Goal: Book appointment/travel/reservation

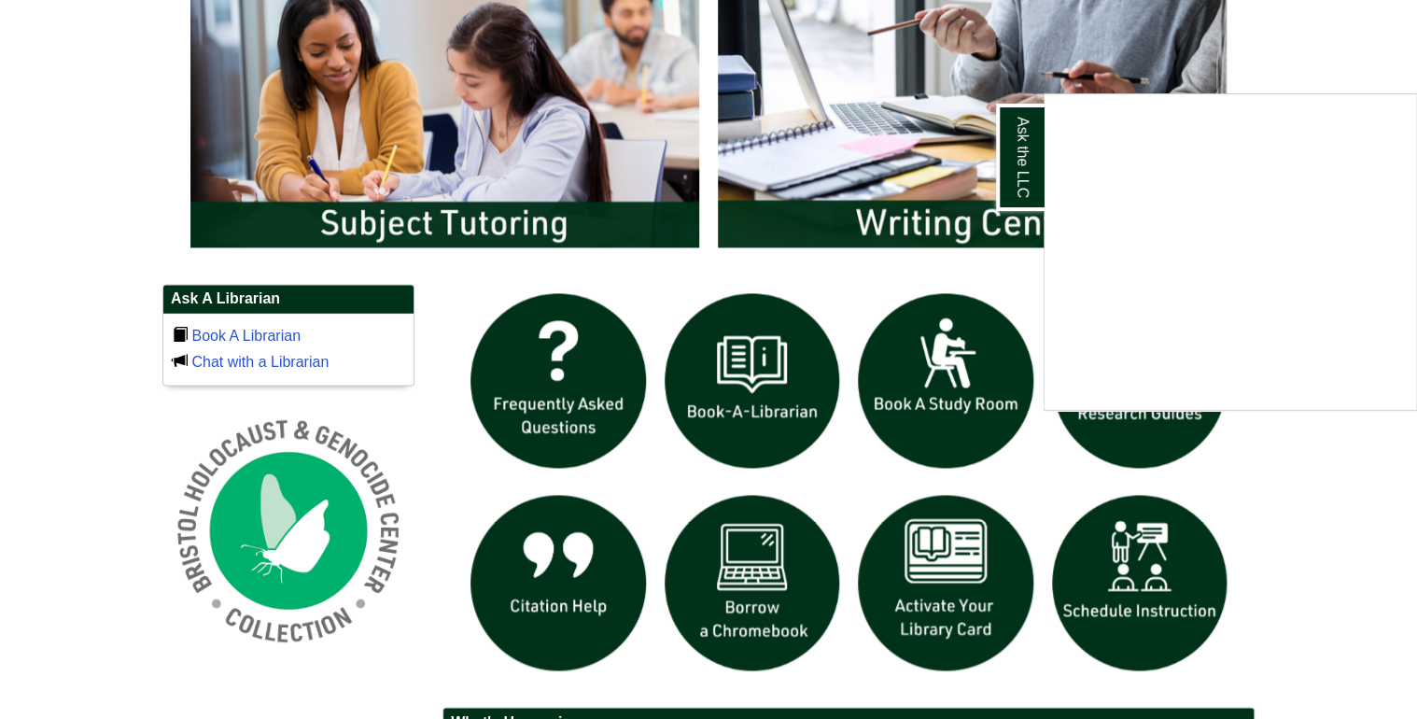
scroll to position [971, 0]
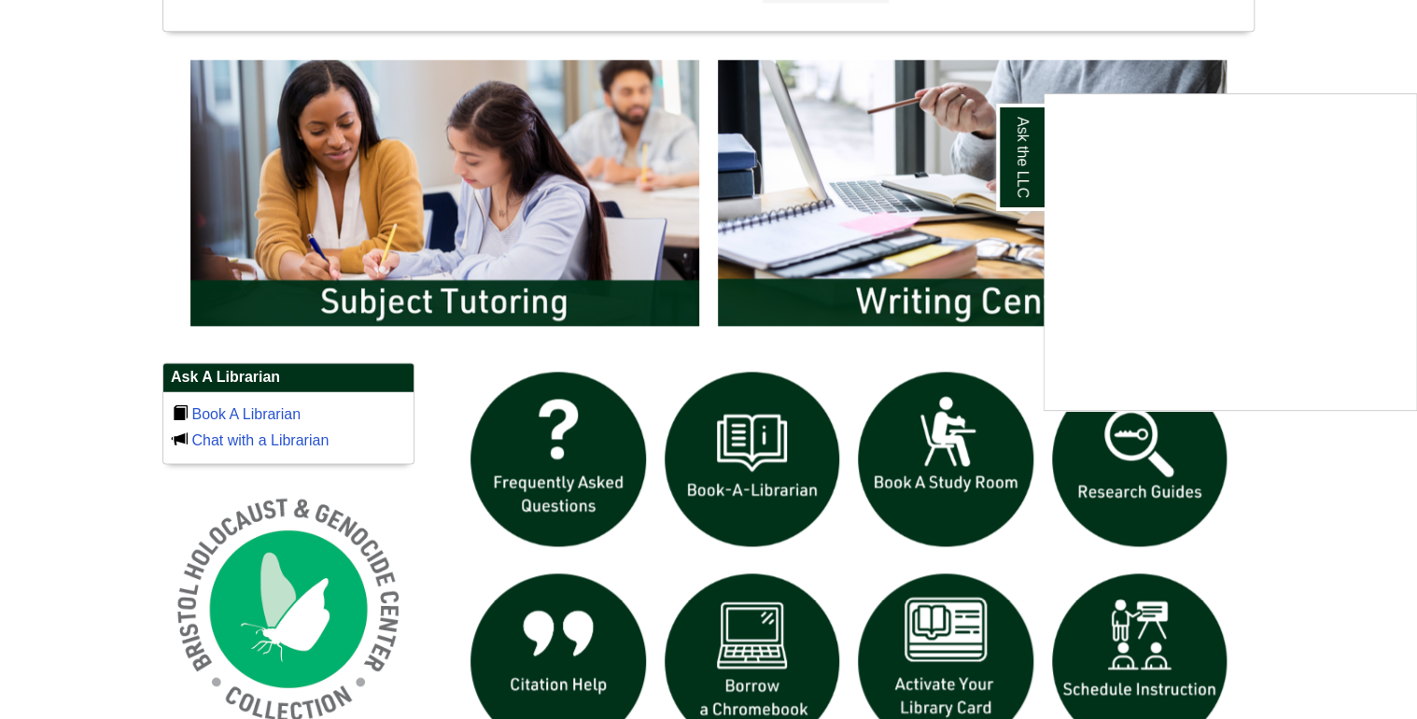
click at [464, 217] on div "Ask the LLC" at bounding box center [708, 359] width 1417 height 719
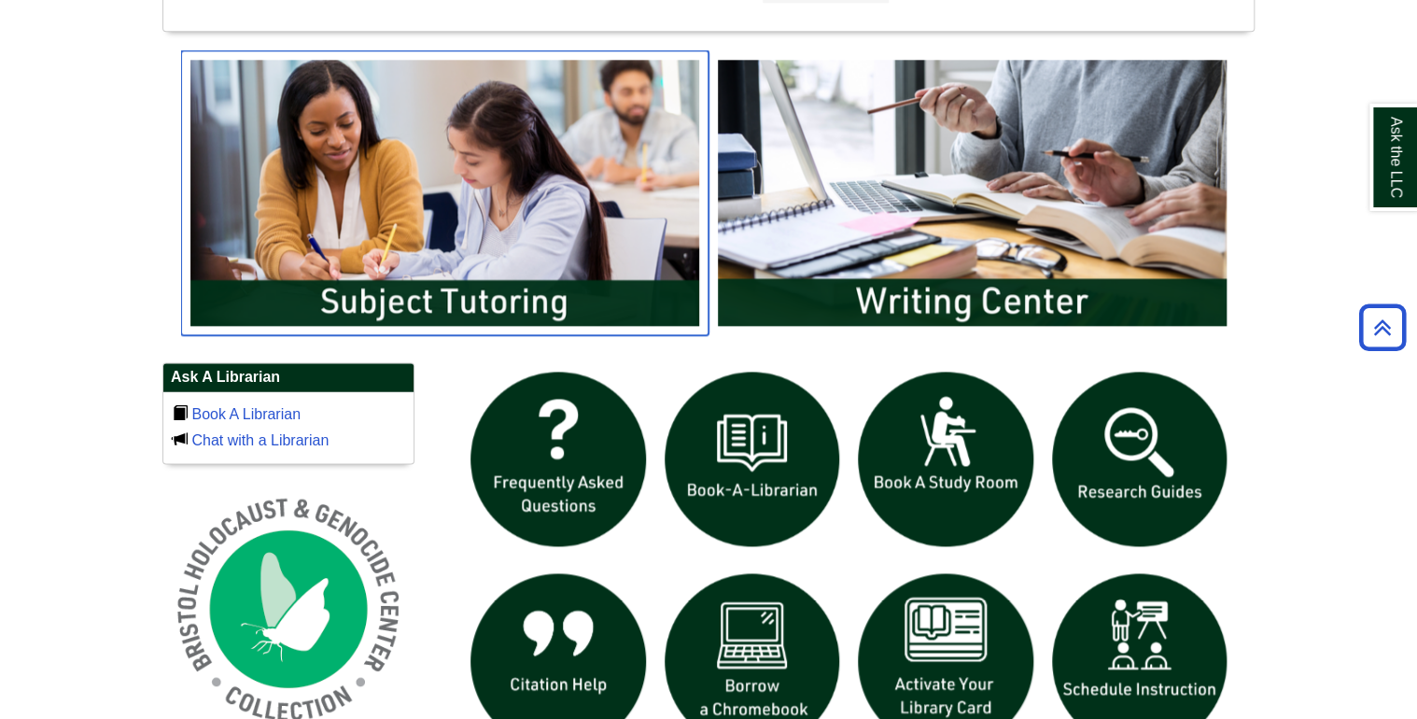
click at [464, 217] on img "slideshow" at bounding box center [444, 192] width 527 height 284
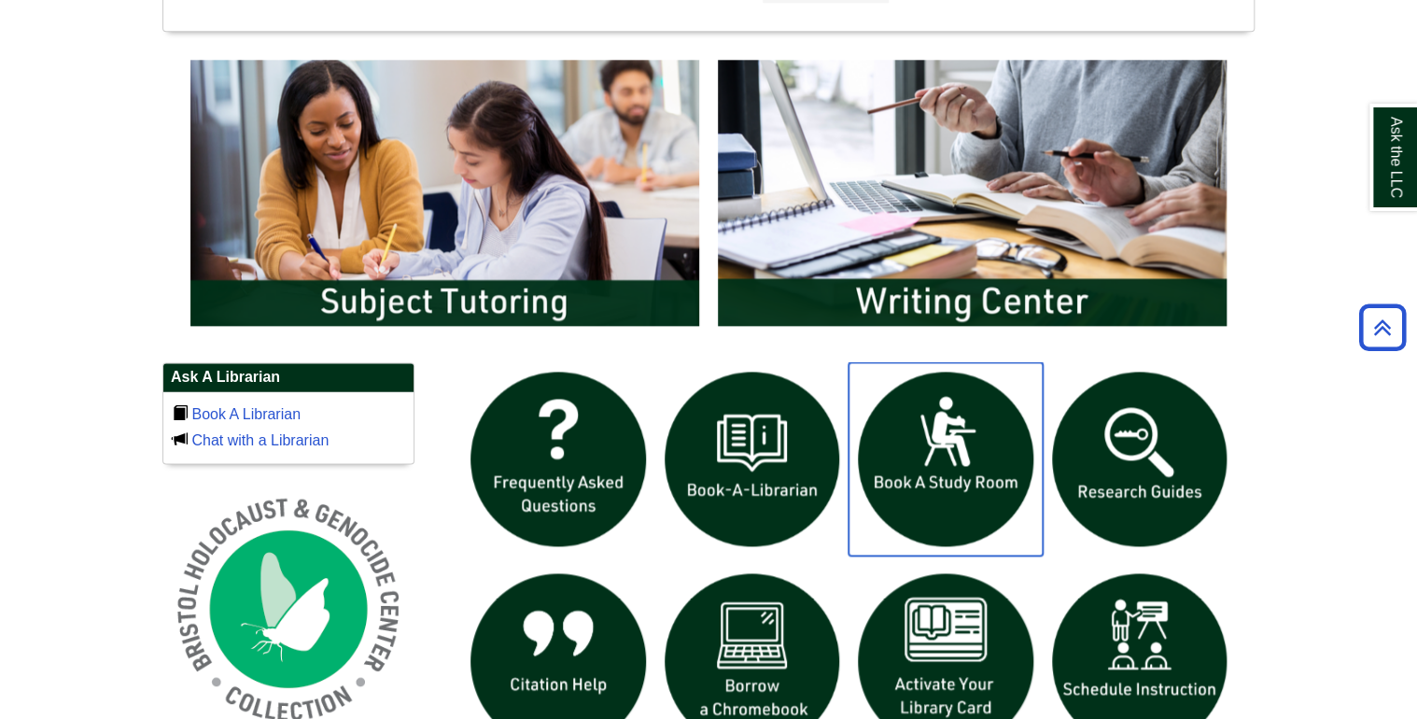
click at [1008, 444] on img "slideshow" at bounding box center [946, 459] width 194 height 194
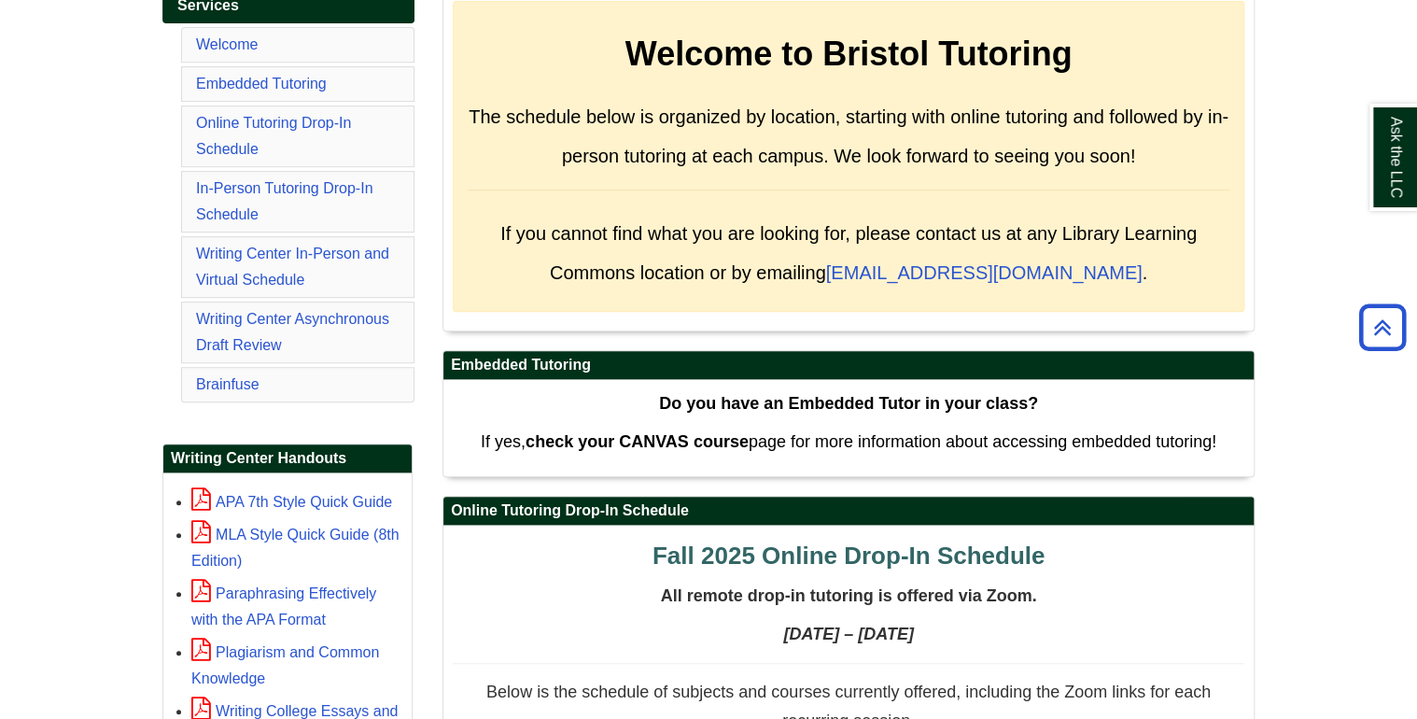
scroll to position [373, 0]
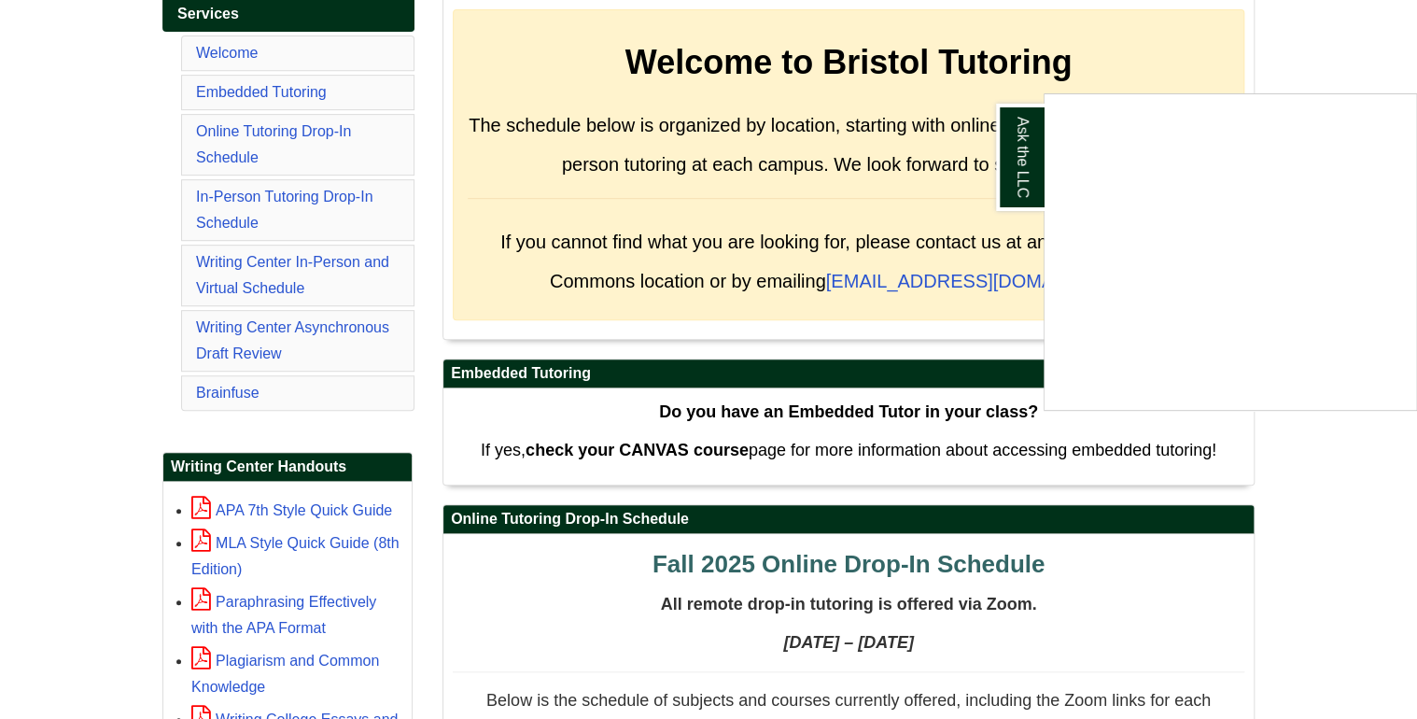
click at [308, 127] on div "Ask the LLC" at bounding box center [708, 359] width 1417 height 719
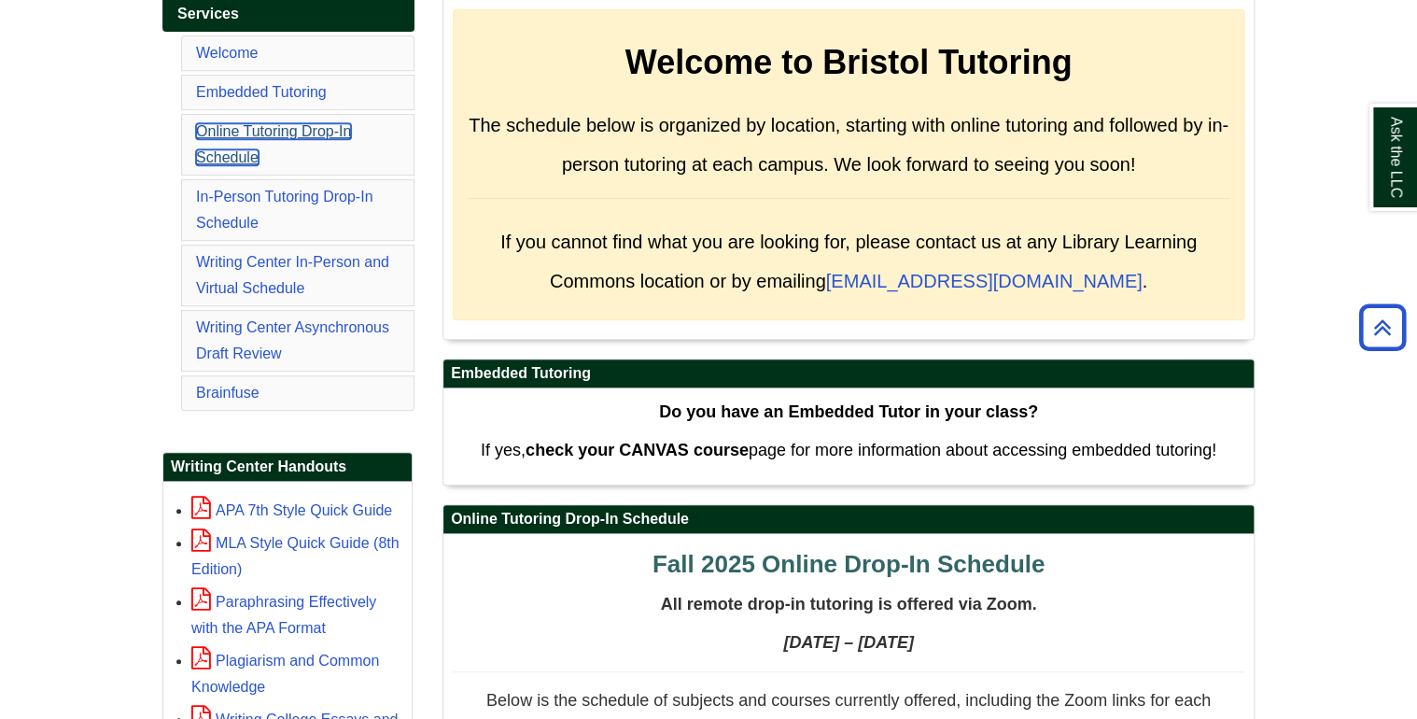
click at [305, 127] on link "Online Tutoring Drop-In Schedule" at bounding box center [273, 144] width 155 height 42
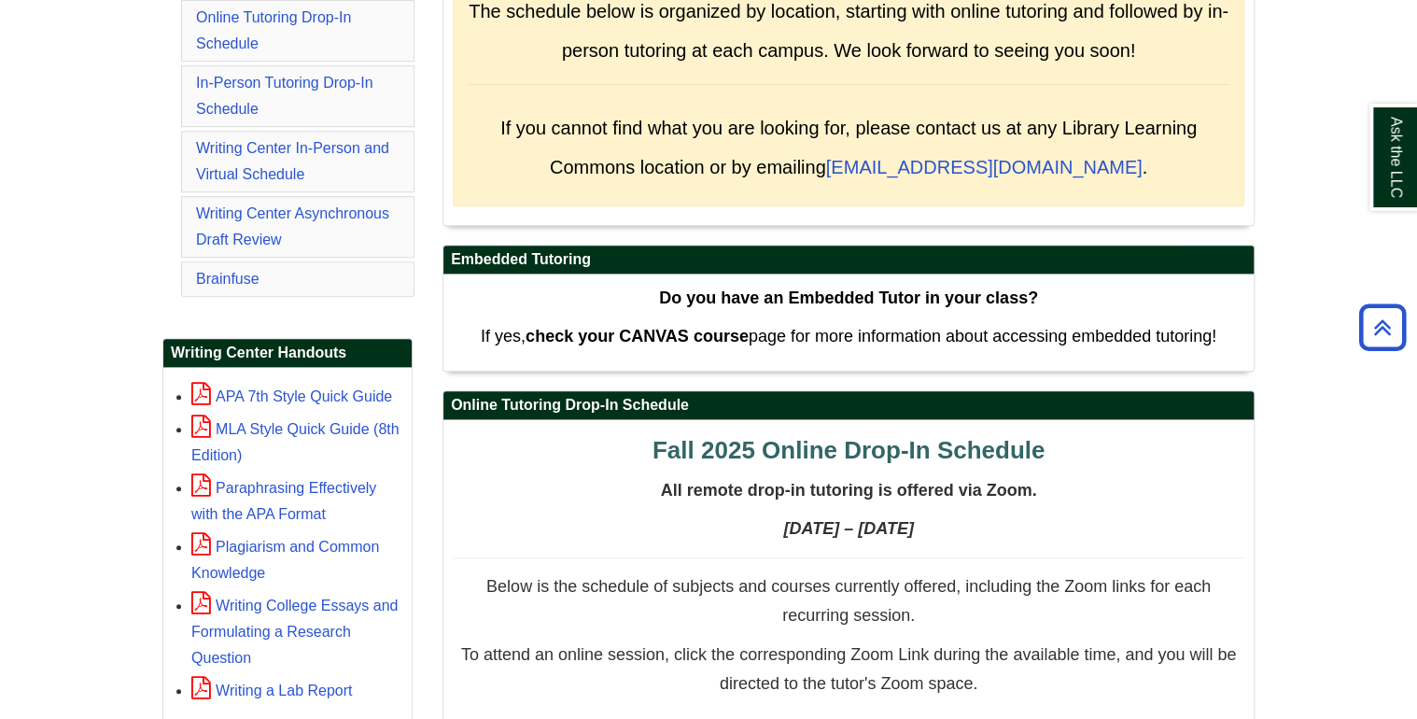
scroll to position [351, 0]
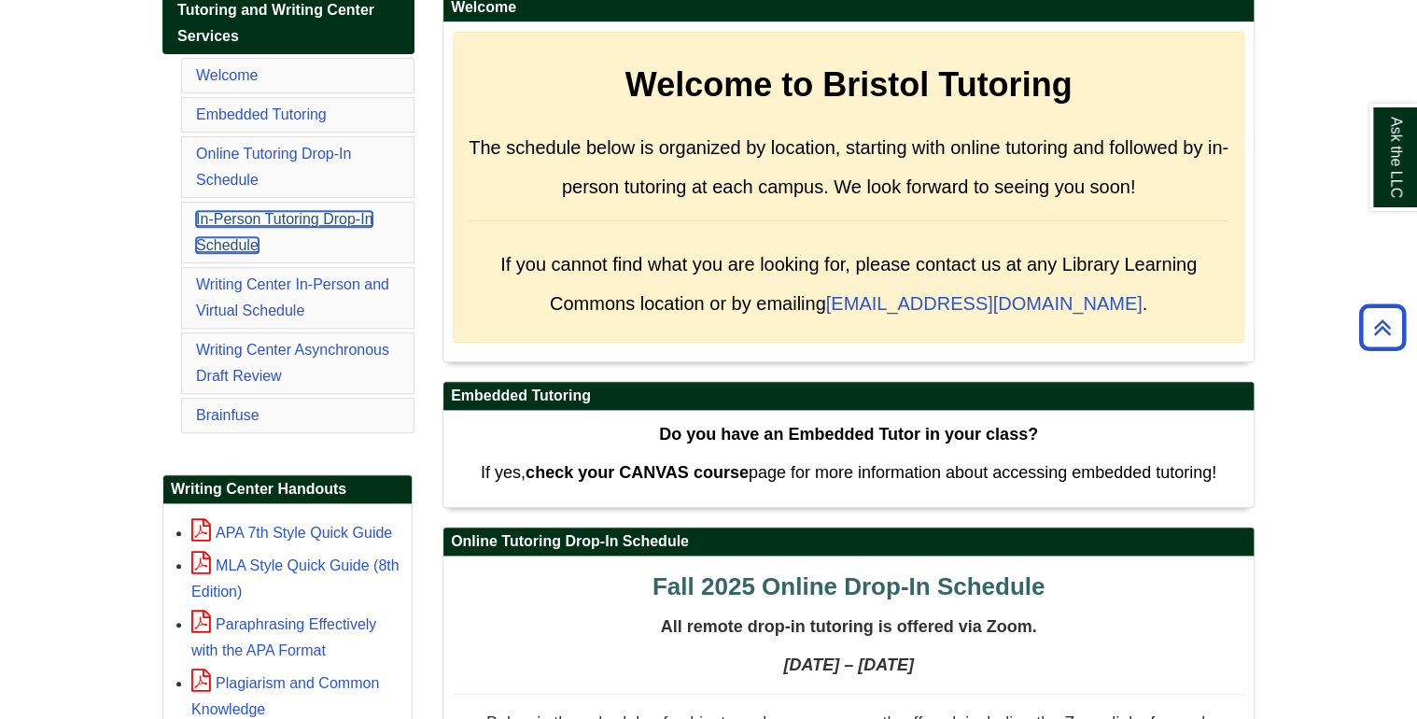
click at [261, 211] on link "In-Person Tutoring Drop-In Schedule" at bounding box center [284, 232] width 176 height 42
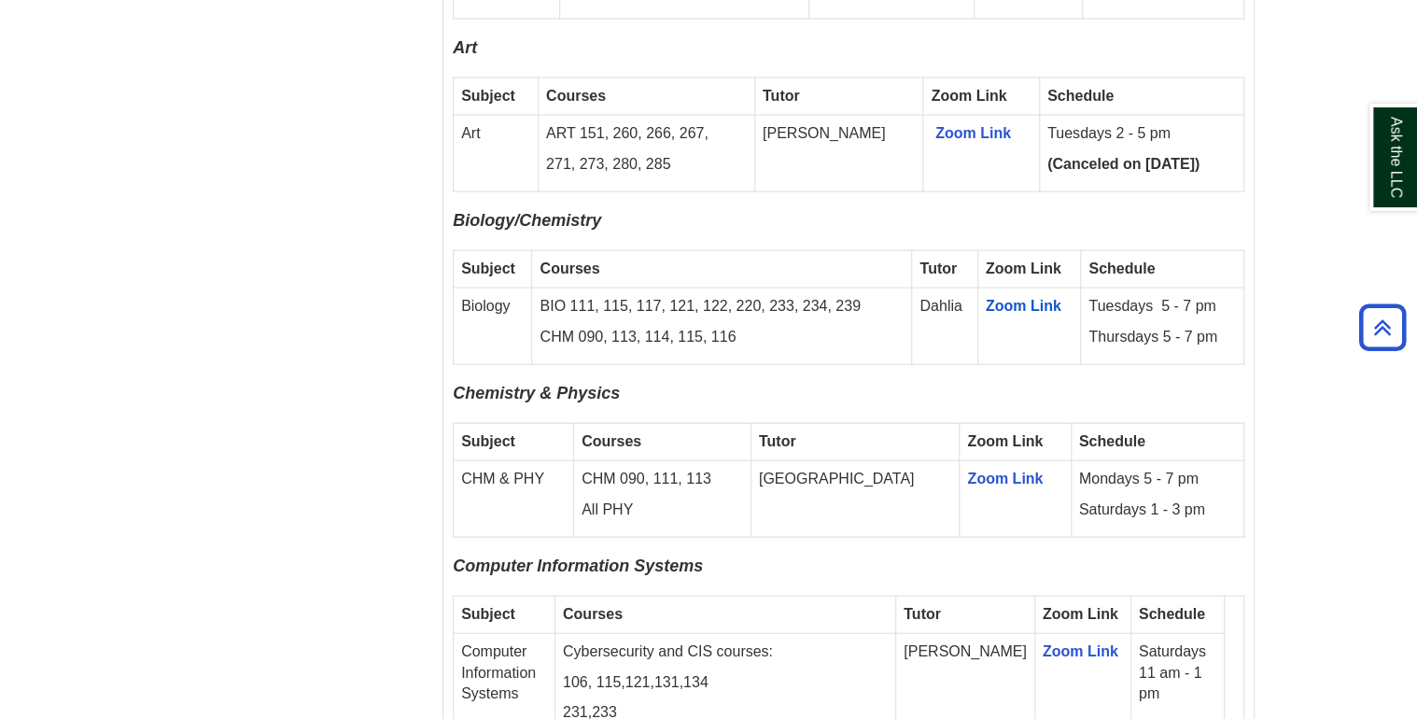
scroll to position [1792, 0]
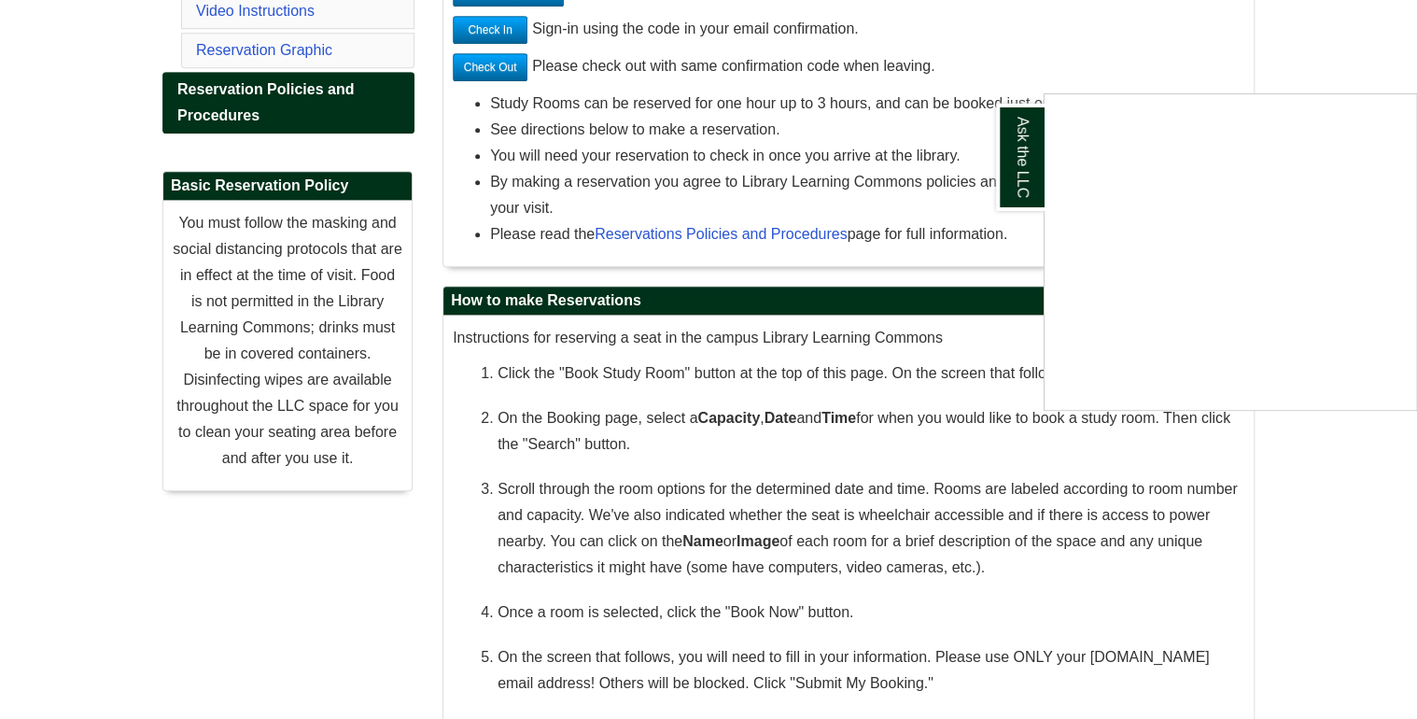
scroll to position [448, 0]
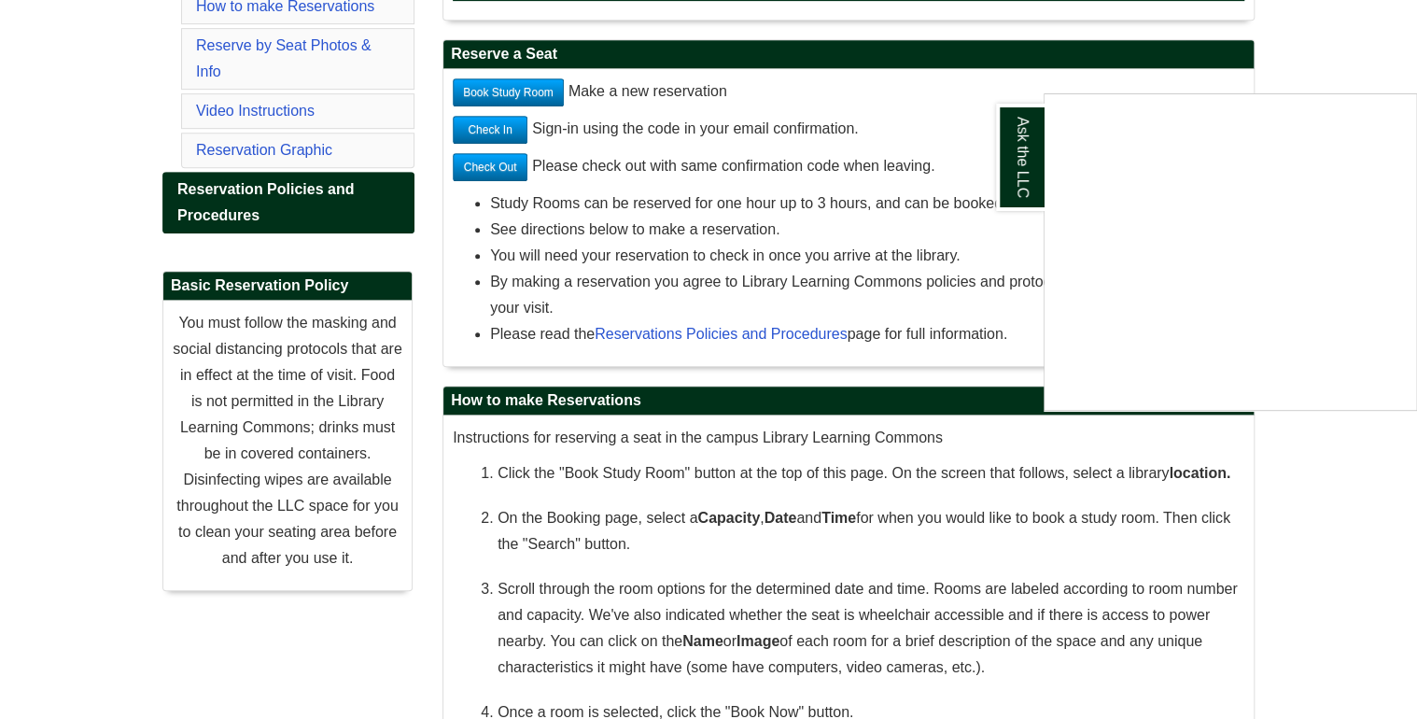
click at [548, 83] on div "Ask the LLC" at bounding box center [708, 359] width 1417 height 719
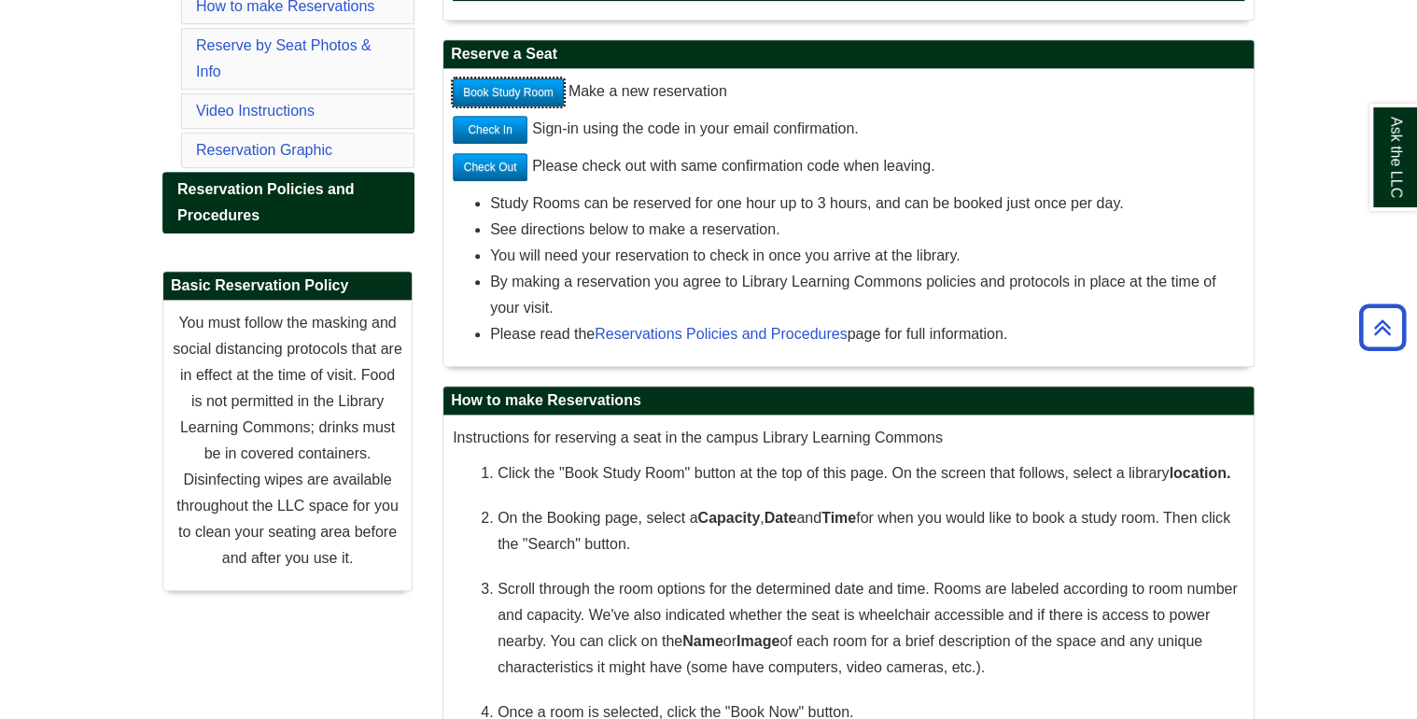
click at [551, 89] on link "Book Study Room" at bounding box center [508, 92] width 111 height 28
